Goal: Register for event/course

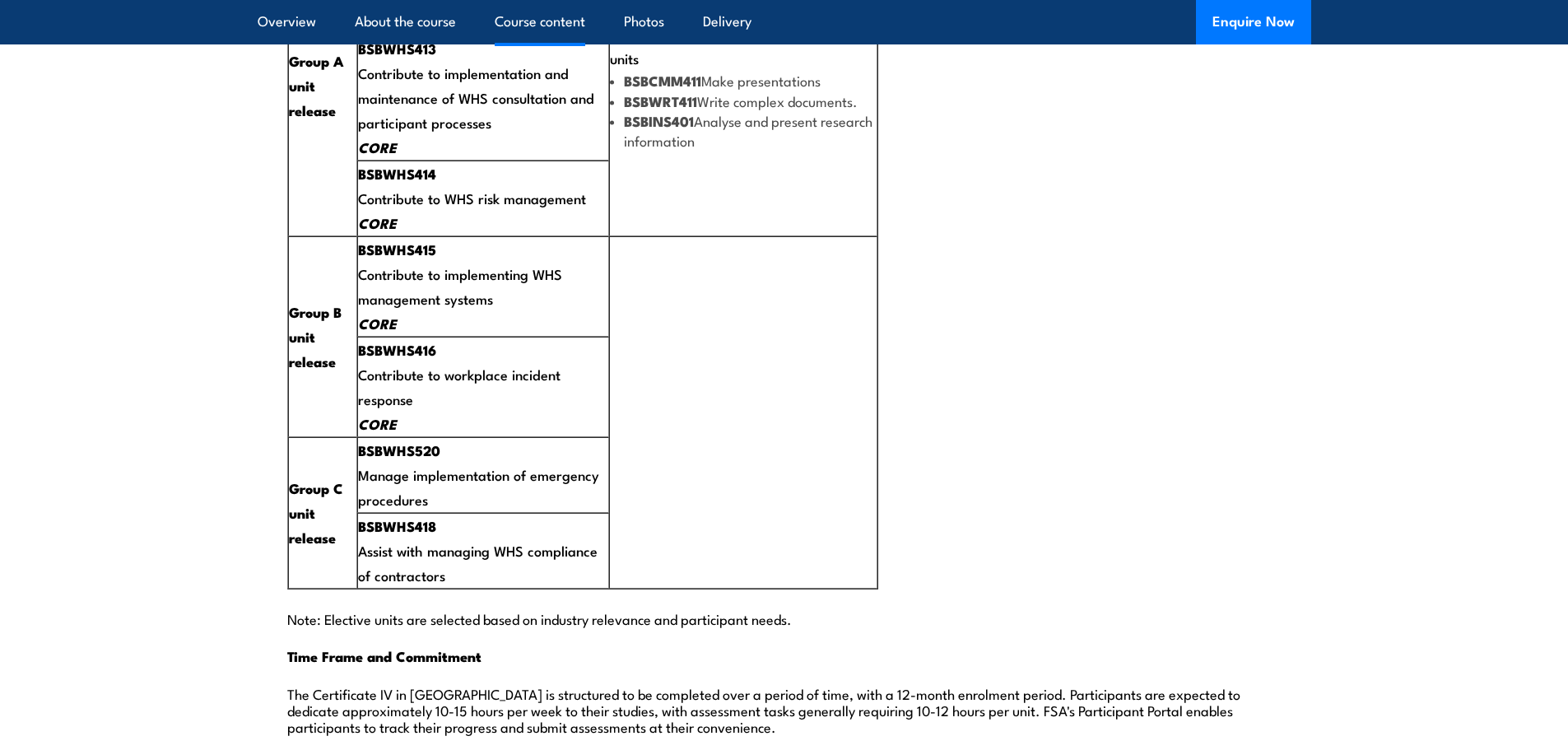
scroll to position [3624, 0]
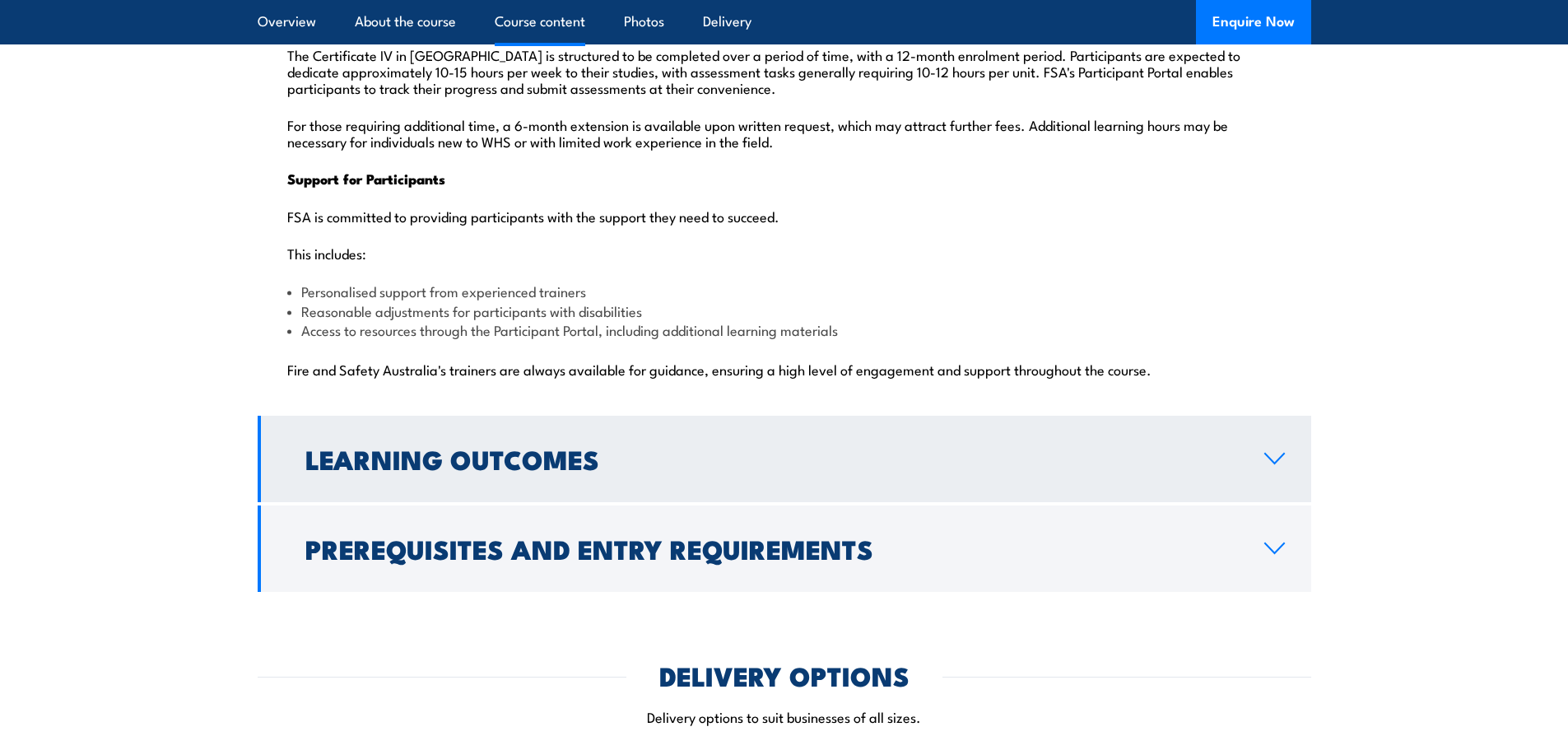
click at [459, 416] on link "Learning Outcomes" at bounding box center [784, 459] width 1053 height 86
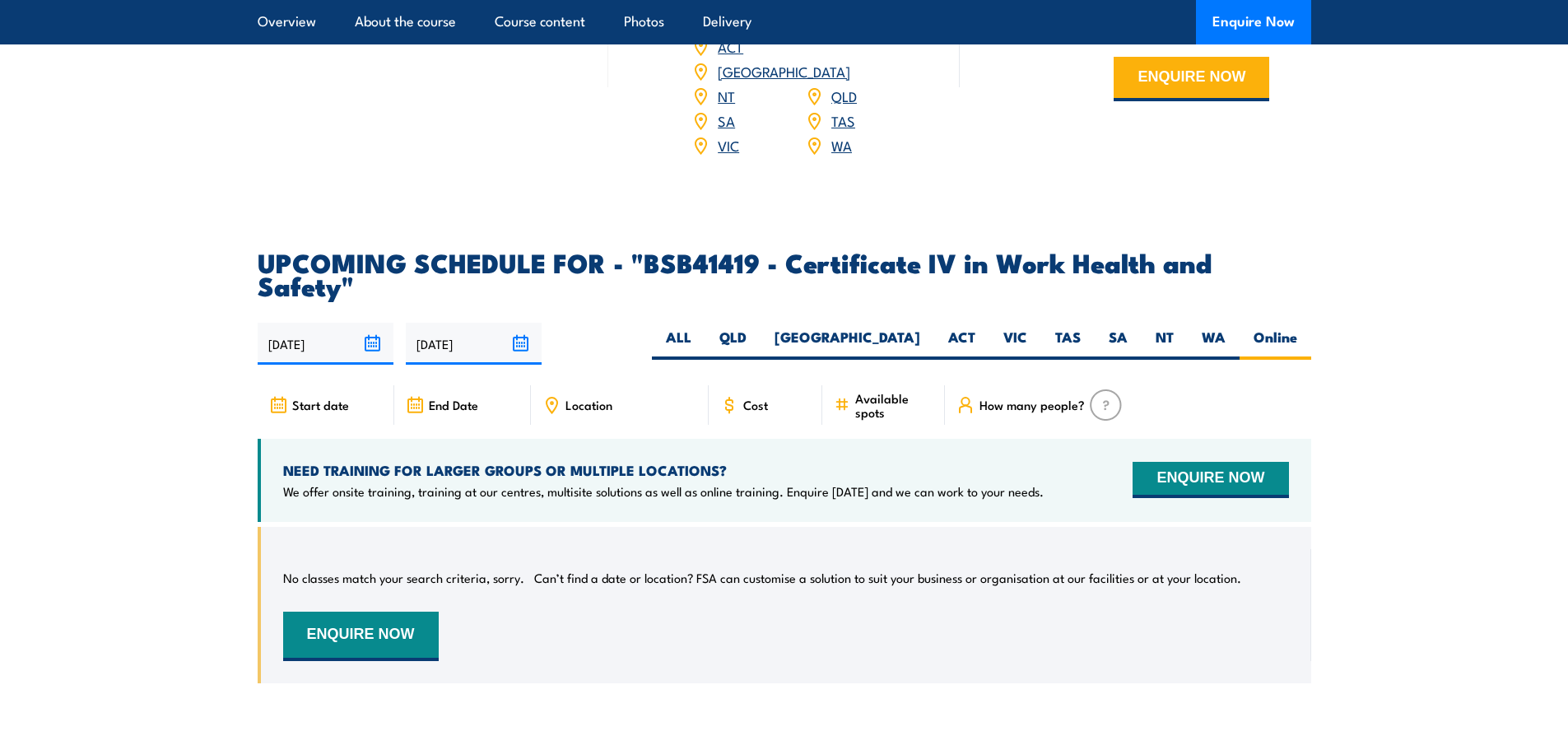
scroll to position [3338, 0]
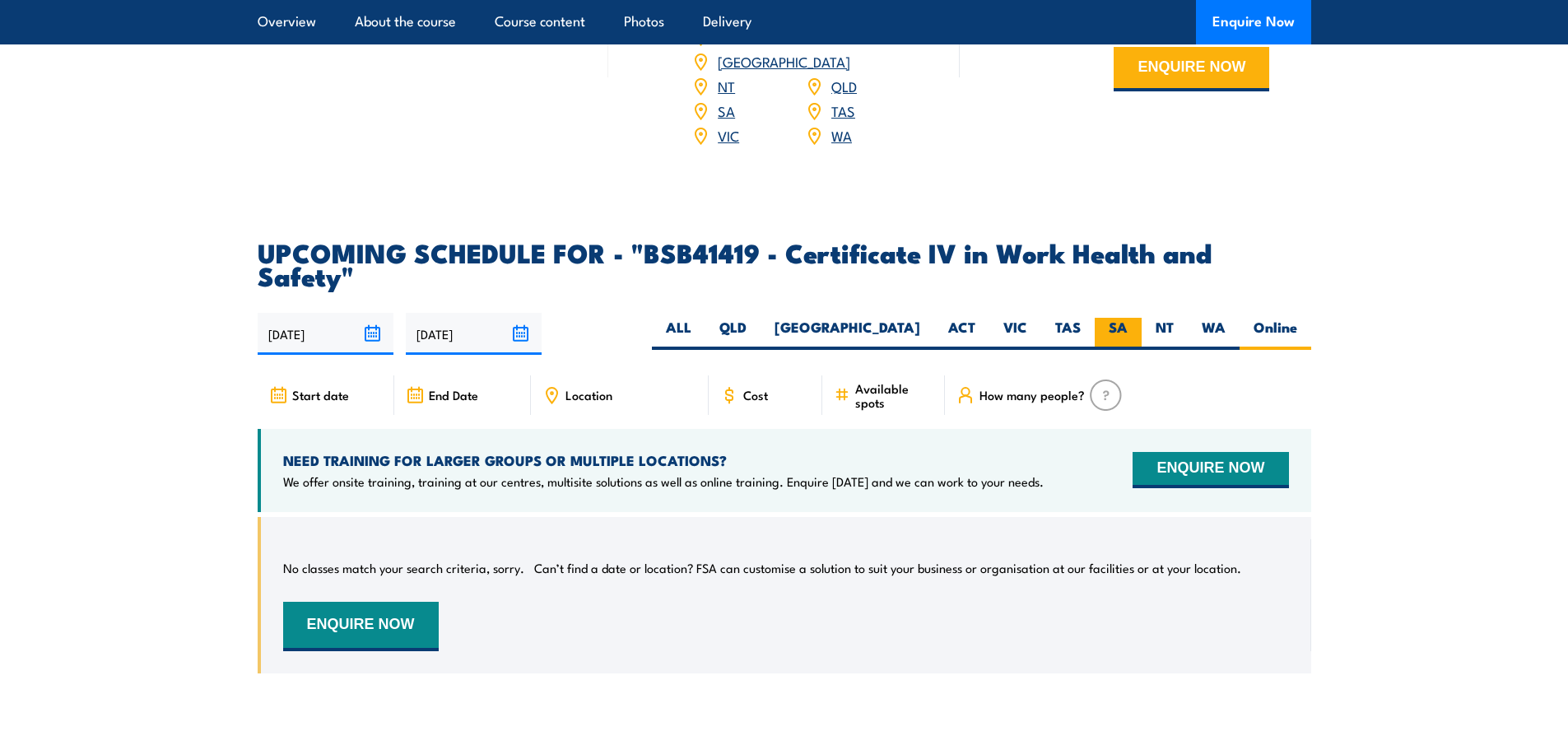
click at [1126, 318] on label "SA" at bounding box center [1118, 334] width 47 height 32
click at [1128, 318] on input "SA" at bounding box center [1133, 324] width 11 height 11
radio input "true"
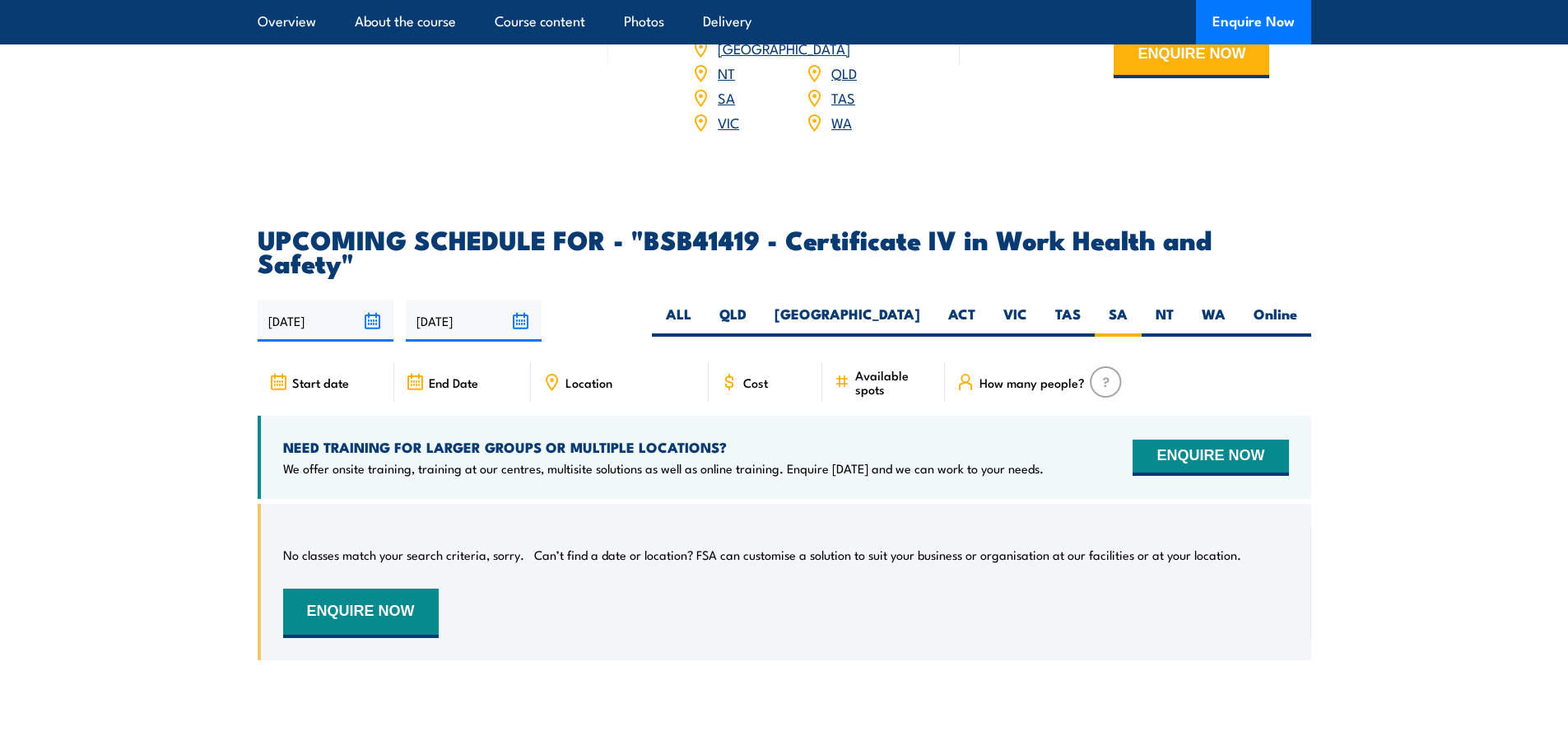
scroll to position [5128, 0]
click at [705, 306] on label "ALL" at bounding box center [678, 321] width 53 height 32
click at [702, 306] on input "ALL" at bounding box center [697, 311] width 11 height 11
radio input "true"
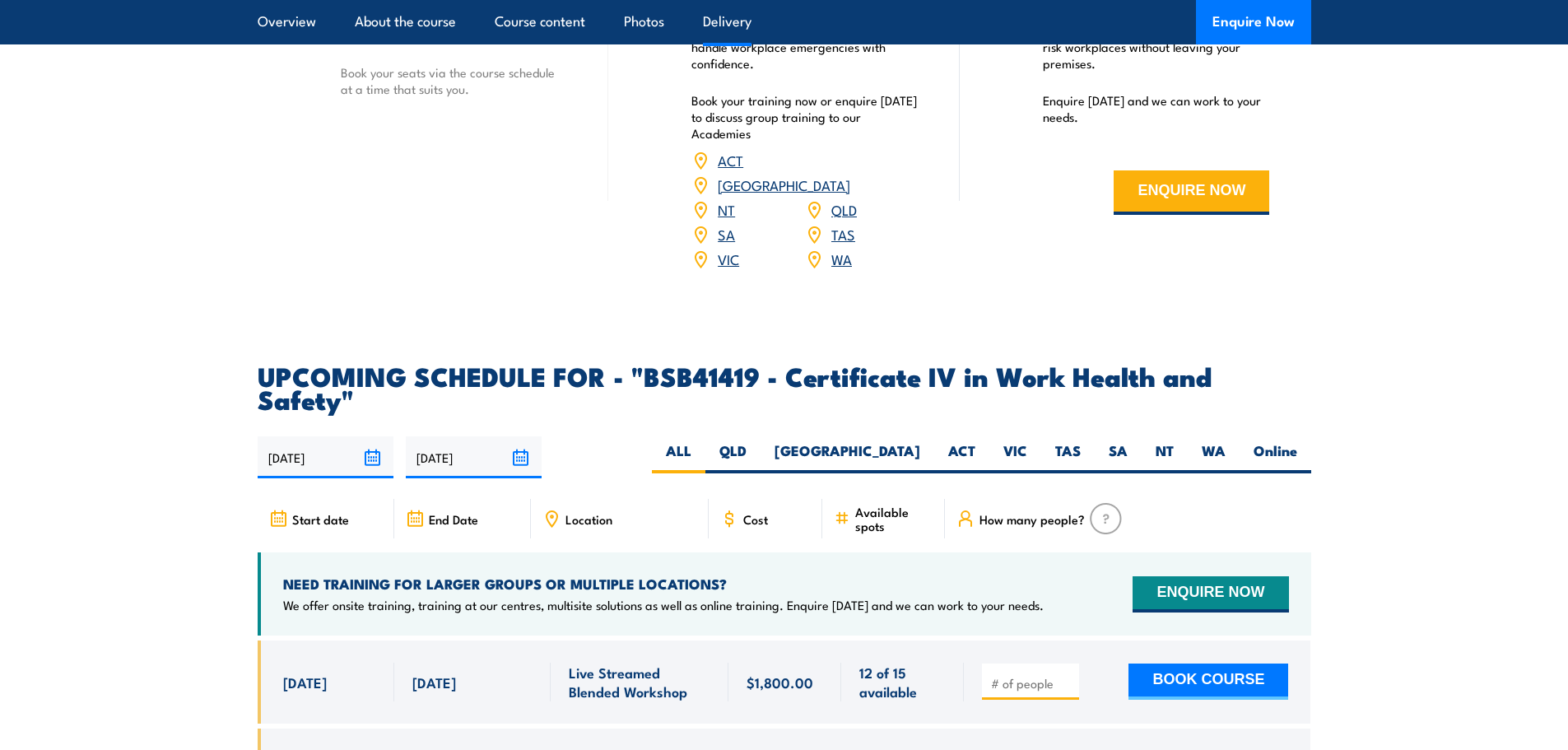
scroll to position [4963, 0]
